Goal: Task Accomplishment & Management: Manage account settings

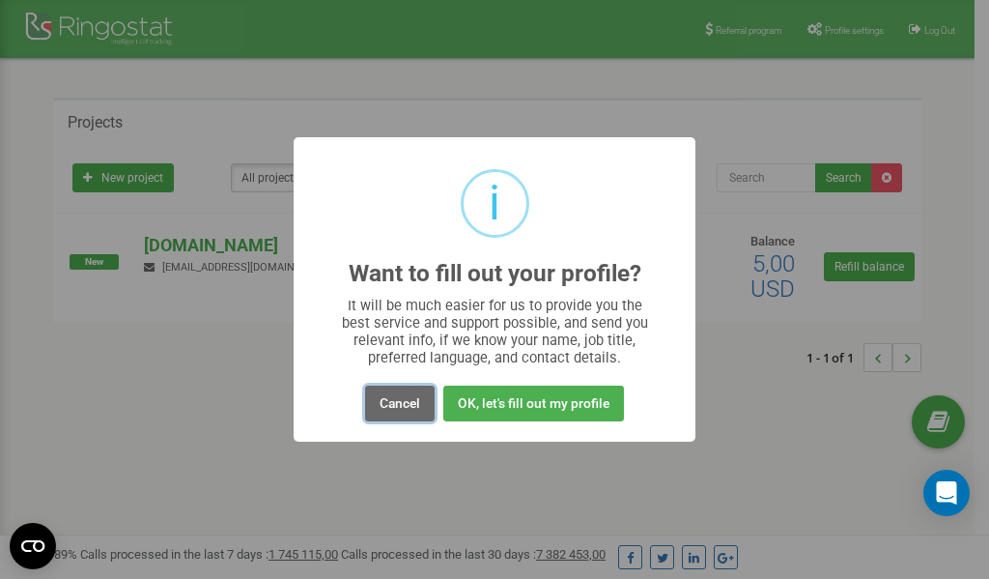
click at [396, 408] on button "Cancel" at bounding box center [400, 403] width 70 height 36
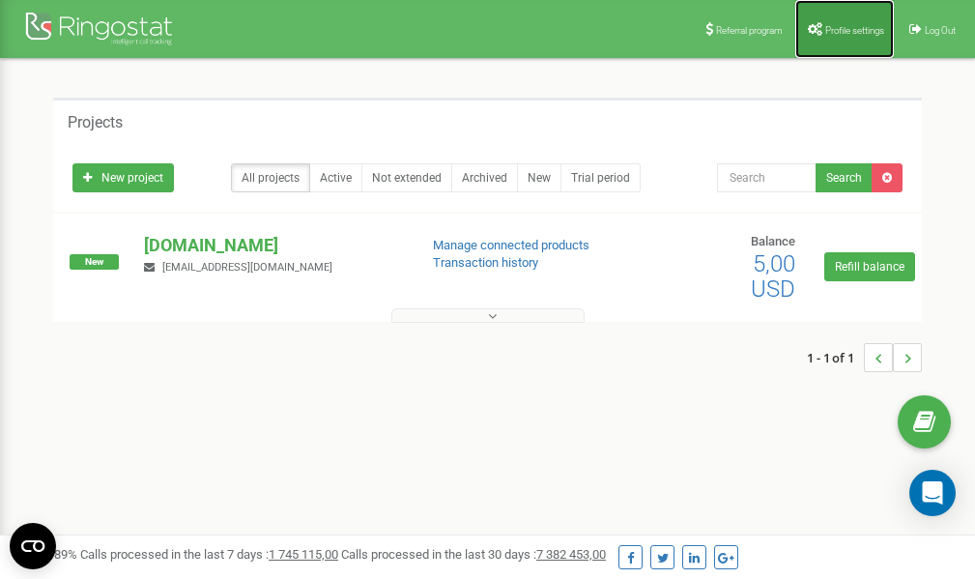
click at [841, 23] on link "Profile settings" at bounding box center [844, 29] width 99 height 58
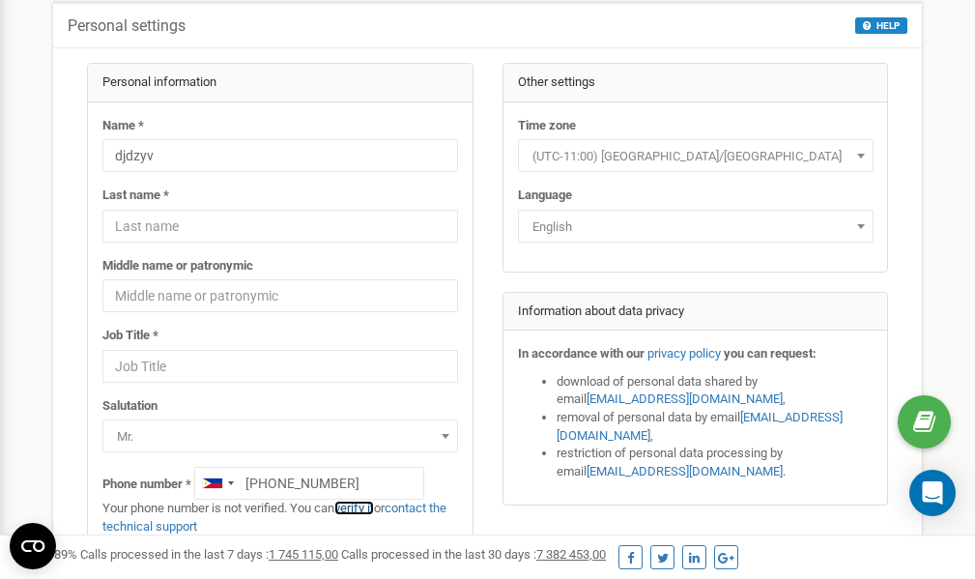
click at [366, 508] on link "verify it" at bounding box center [354, 507] width 40 height 14
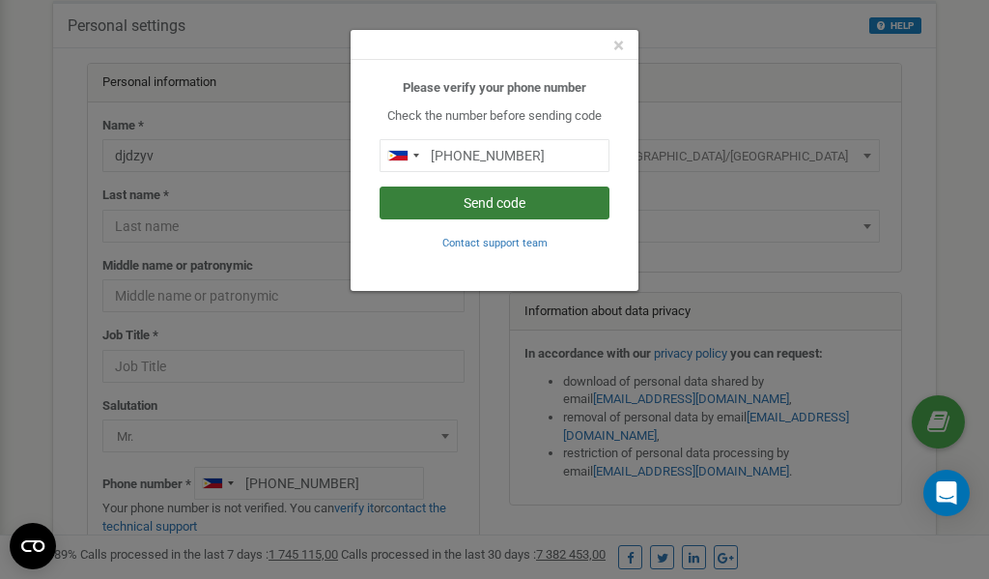
click at [516, 201] on button "Send code" at bounding box center [495, 202] width 230 height 33
